Goal: Transaction & Acquisition: Purchase product/service

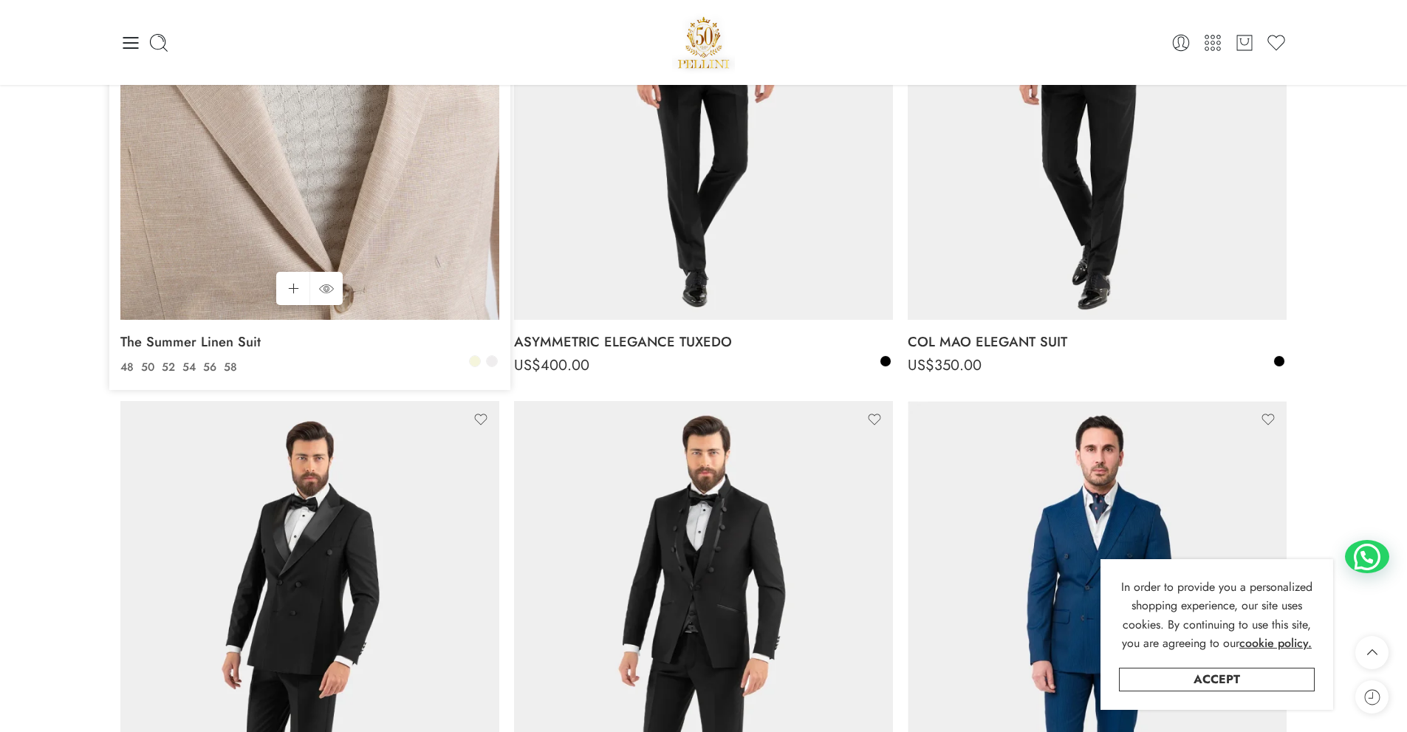
scroll to position [148, 0]
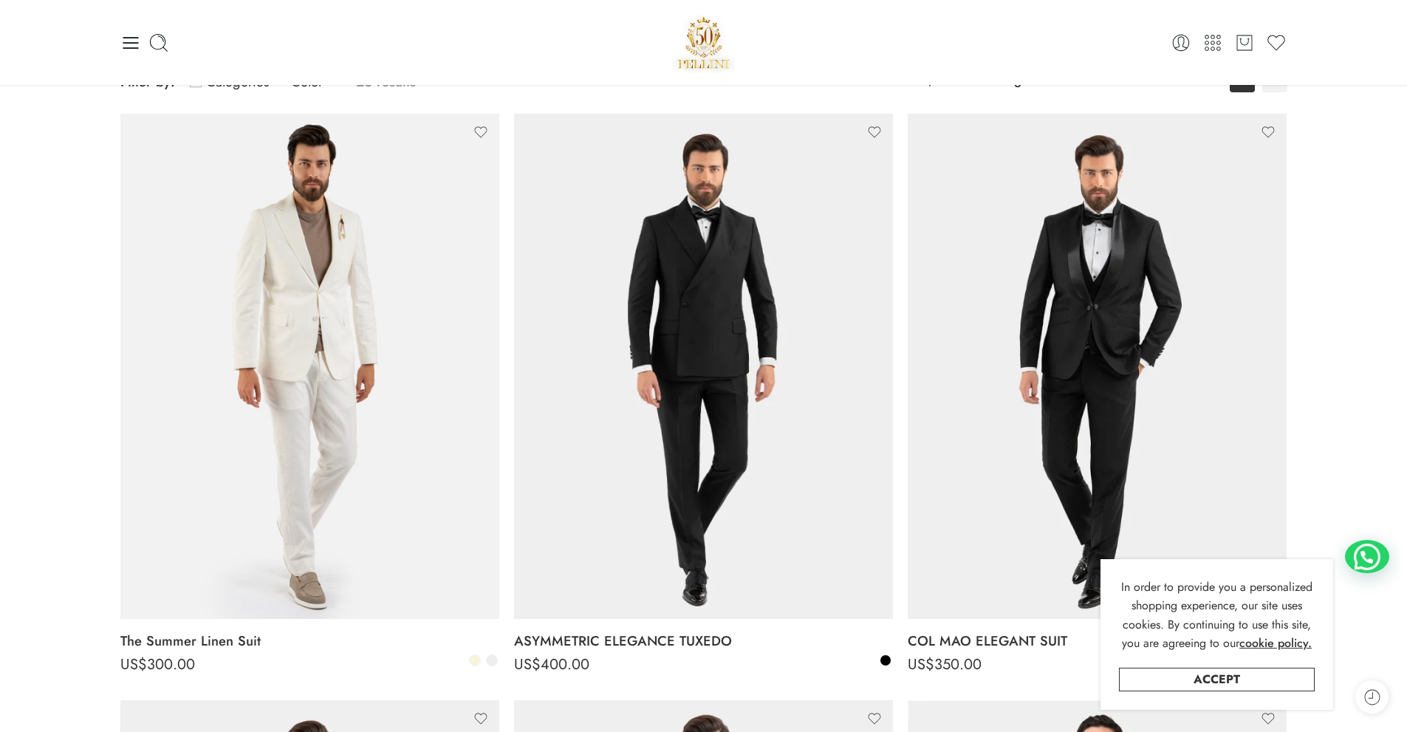
drag, startPoint x: 292, startPoint y: 415, endPoint x: 46, endPoint y: 285, distance: 278.8
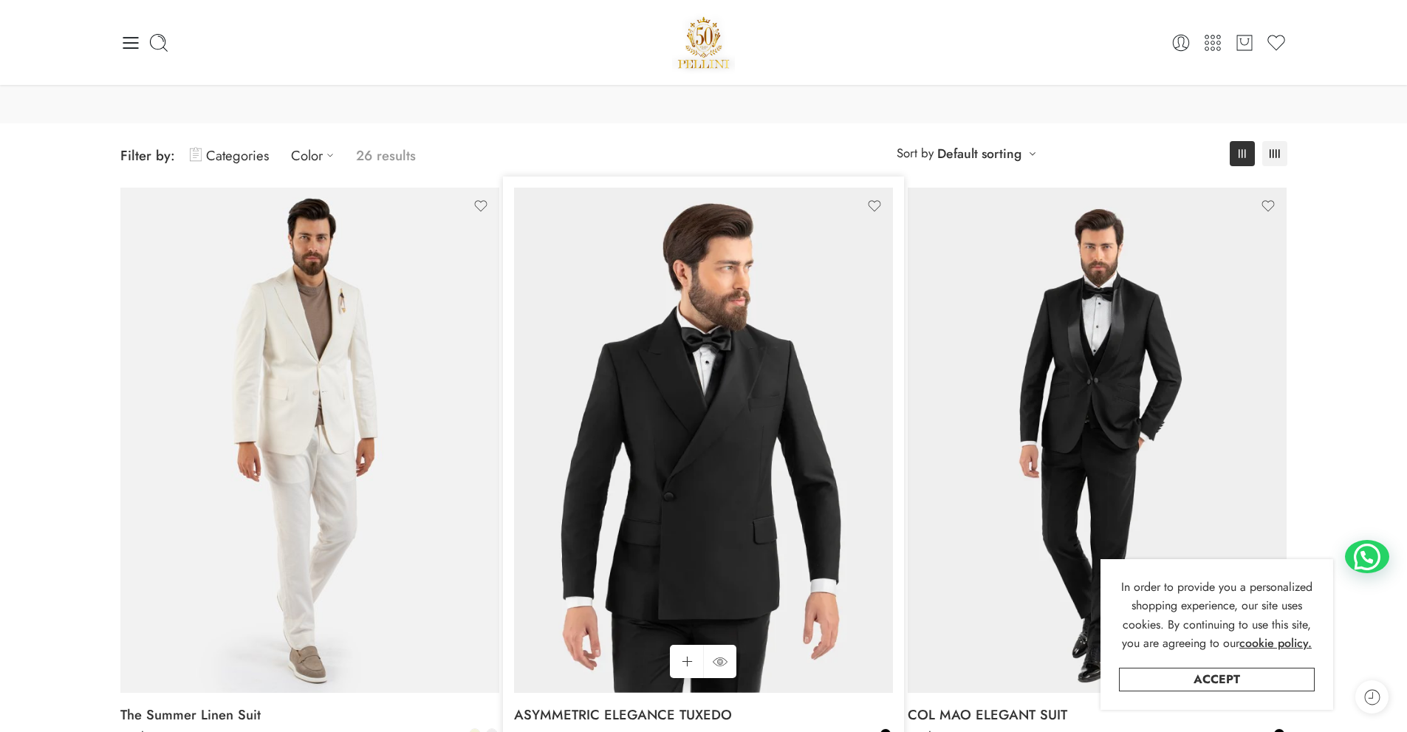
scroll to position [0, 0]
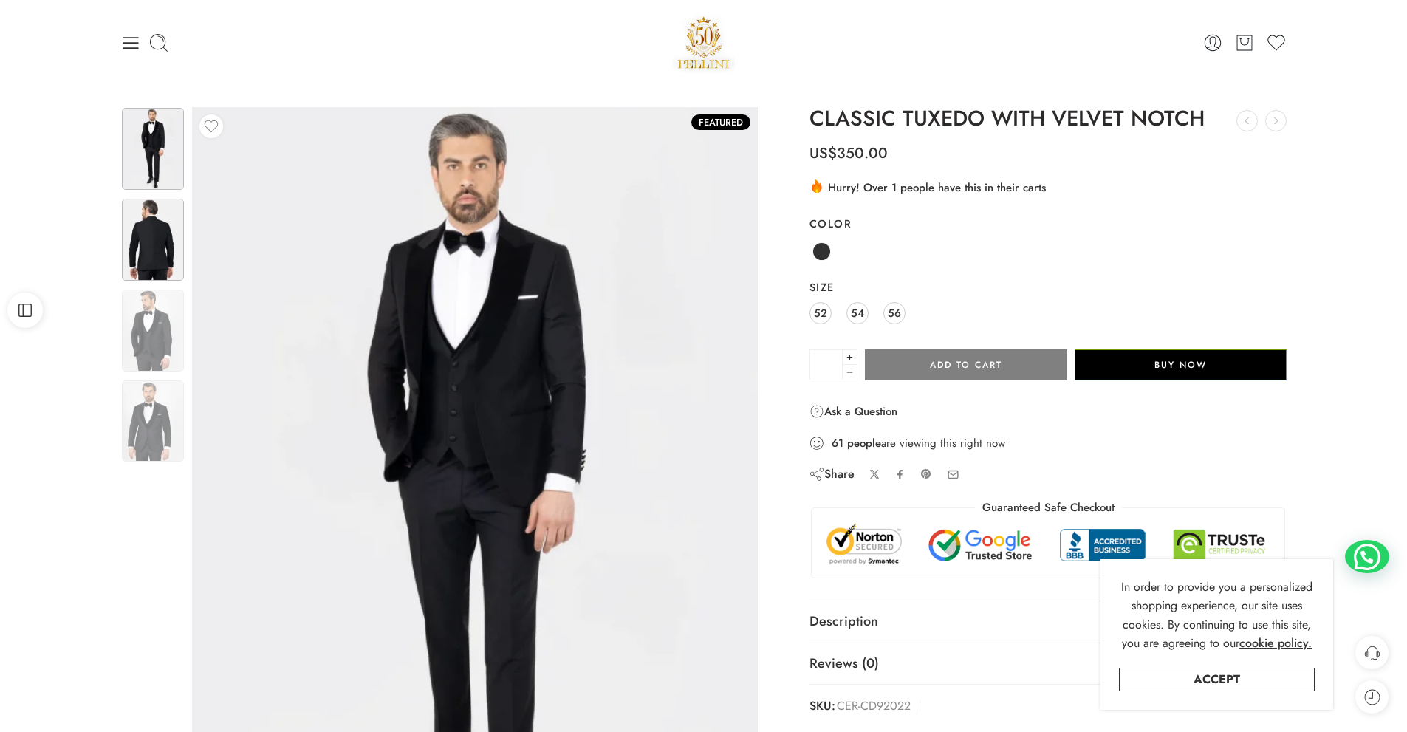
click at [152, 263] on img at bounding box center [153, 240] width 62 height 82
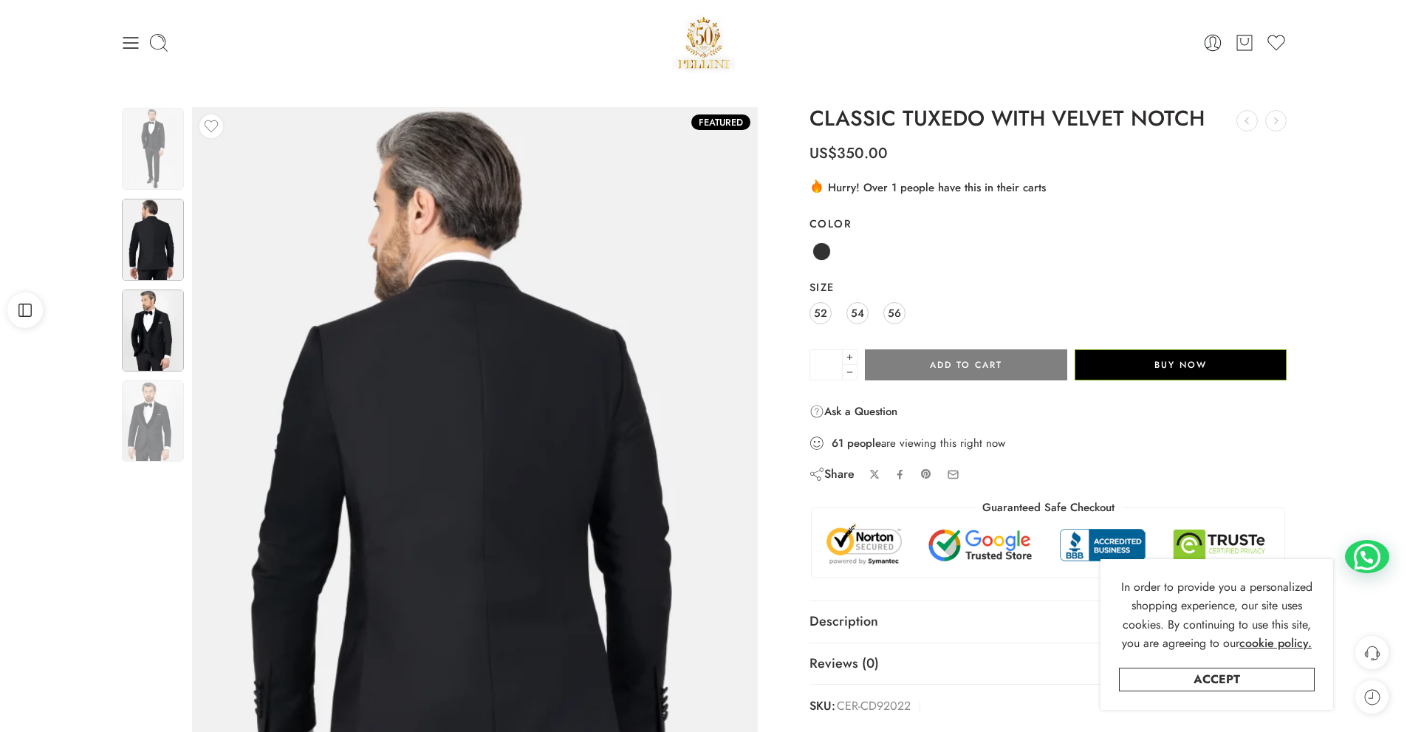
click at [144, 318] on img at bounding box center [153, 331] width 62 height 82
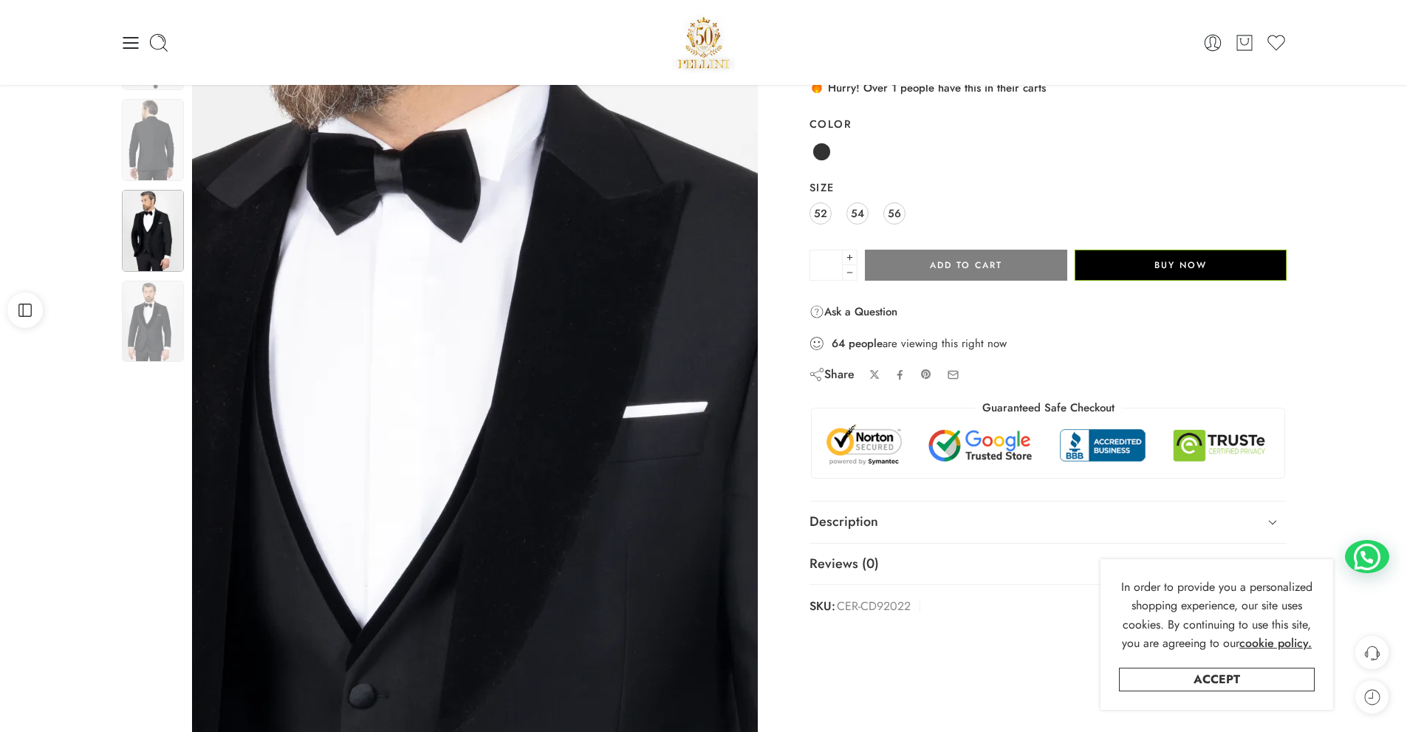
scroll to position [74, 0]
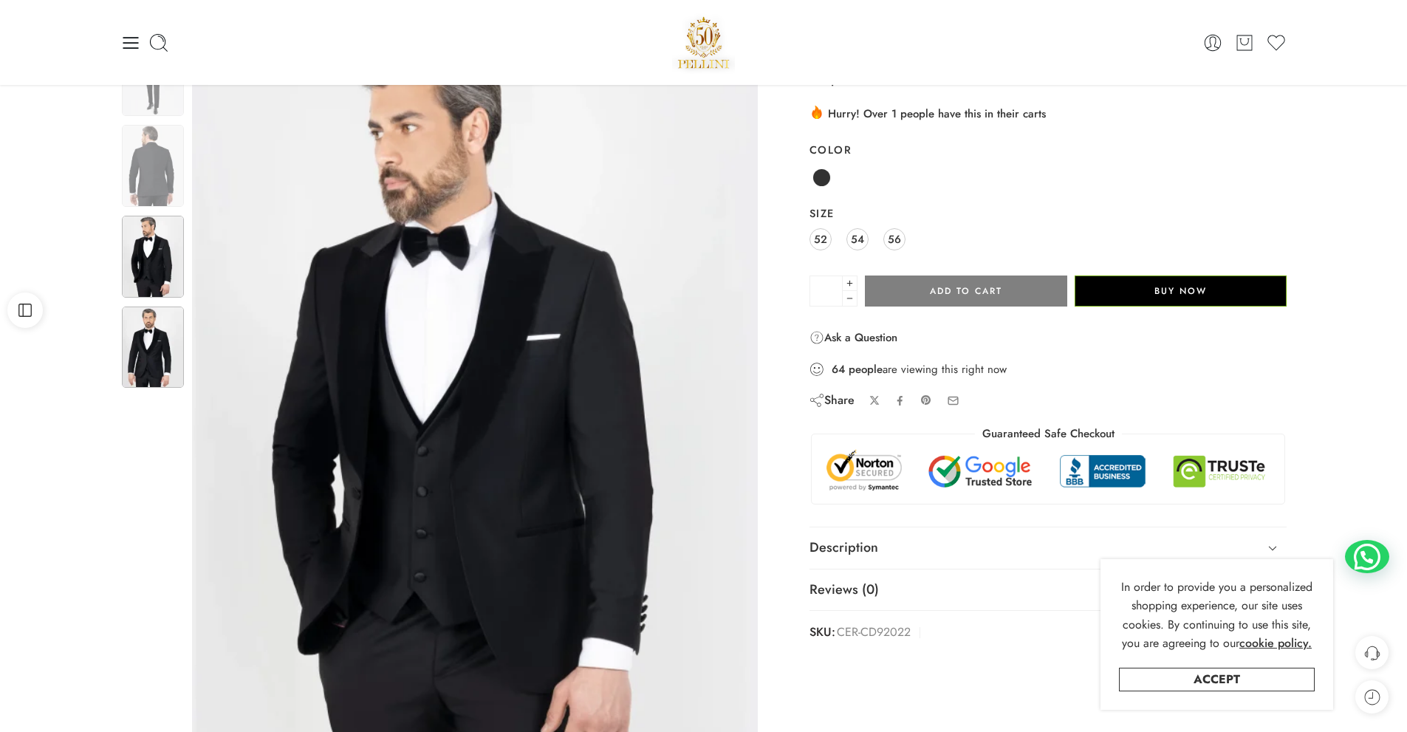
click at [143, 334] on img at bounding box center [153, 347] width 62 height 82
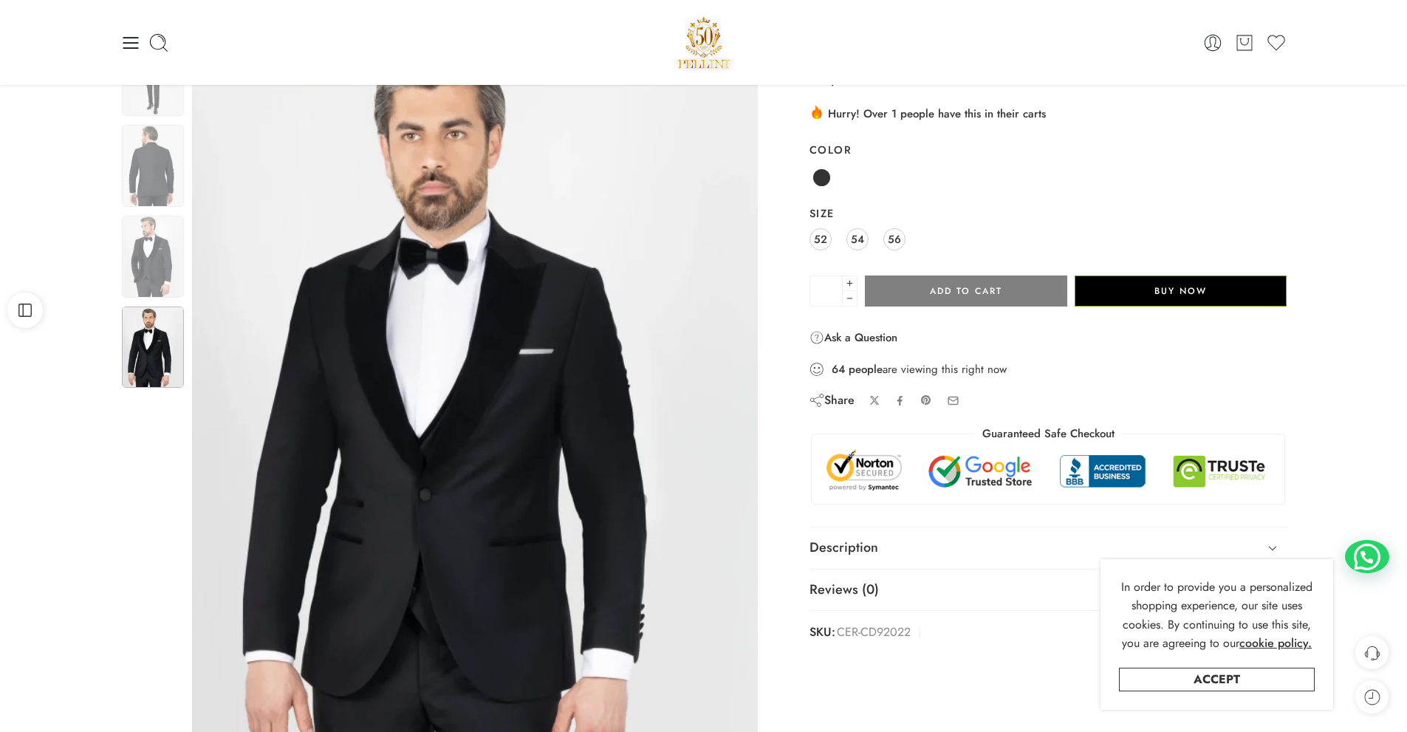
scroll to position [0, 0]
